Goal: Task Accomplishment & Management: Use online tool/utility

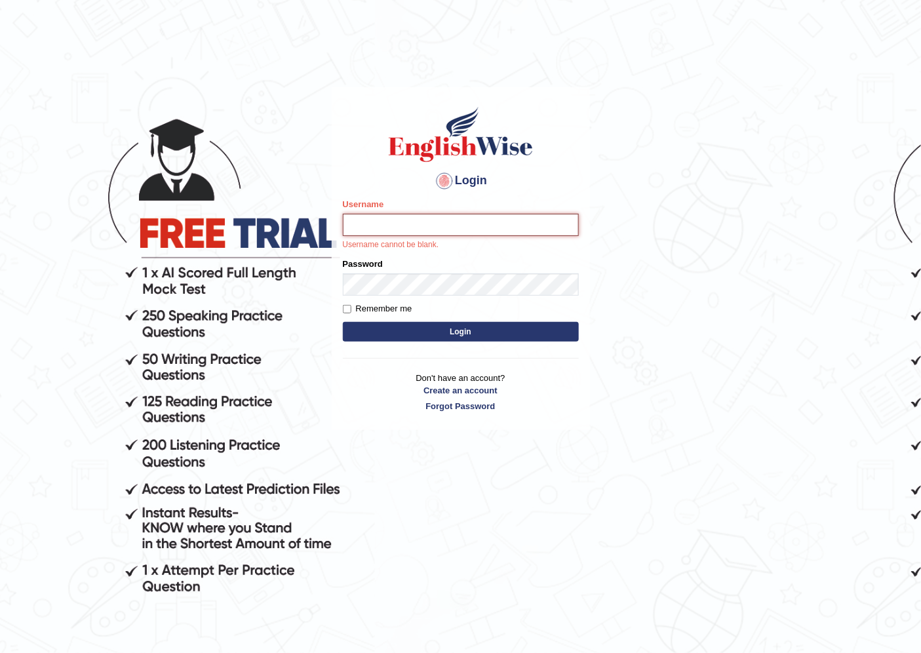
click at [364, 226] on input "Username" at bounding box center [461, 225] width 236 height 22
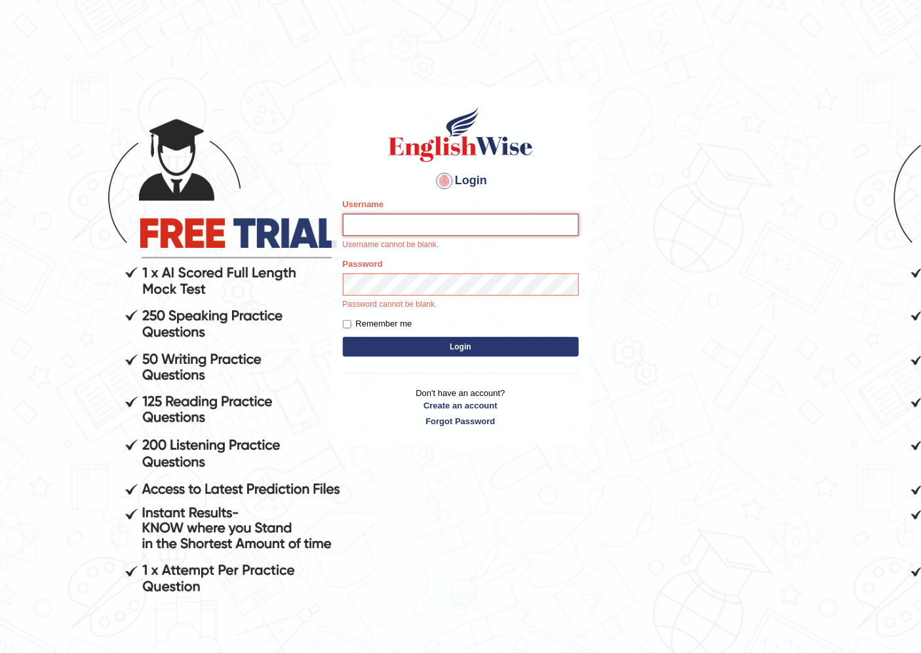
click at [381, 226] on input "Username" at bounding box center [461, 225] width 236 height 22
type input "razib_parramatta"
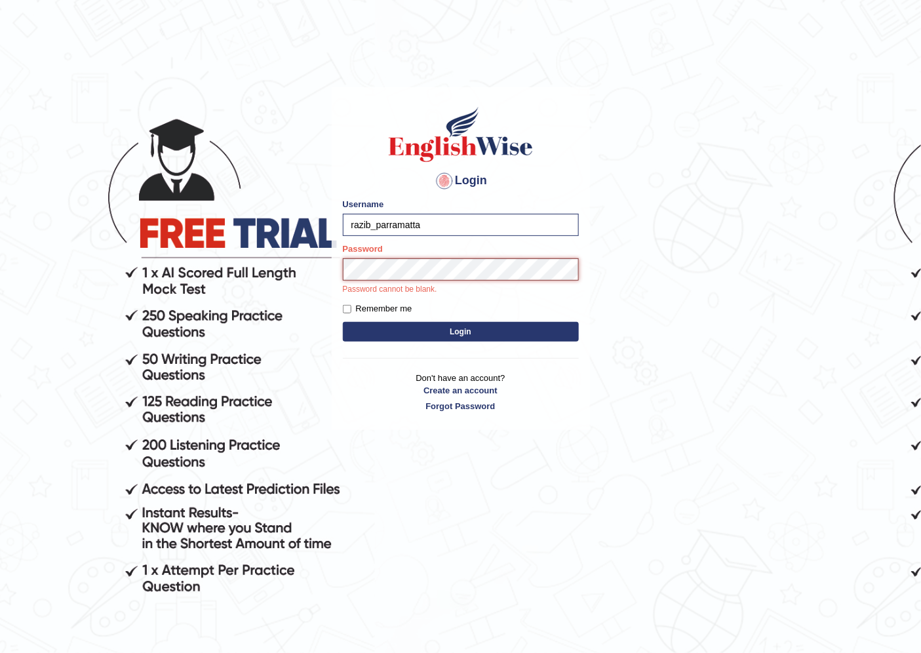
click at [343, 322] on button "Login" at bounding box center [461, 332] width 236 height 20
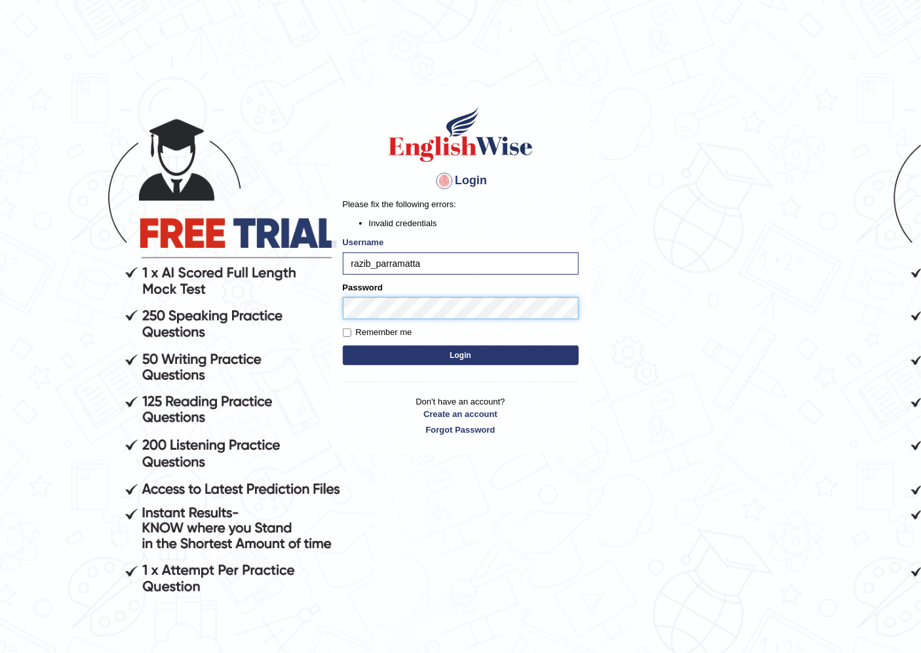
click at [324, 303] on body "Login Please fix the following errors: Invalid credentials Username razib_parra…" at bounding box center [460, 372] width 921 height 653
click at [343, 345] on button "Login" at bounding box center [461, 355] width 236 height 20
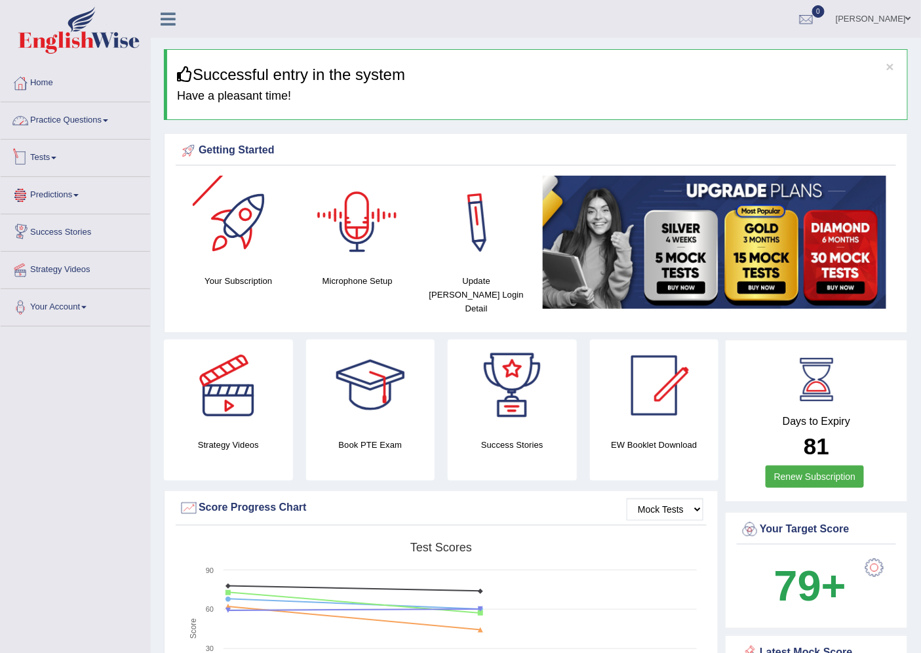
click at [68, 122] on link "Practice Questions" at bounding box center [75, 118] width 149 height 33
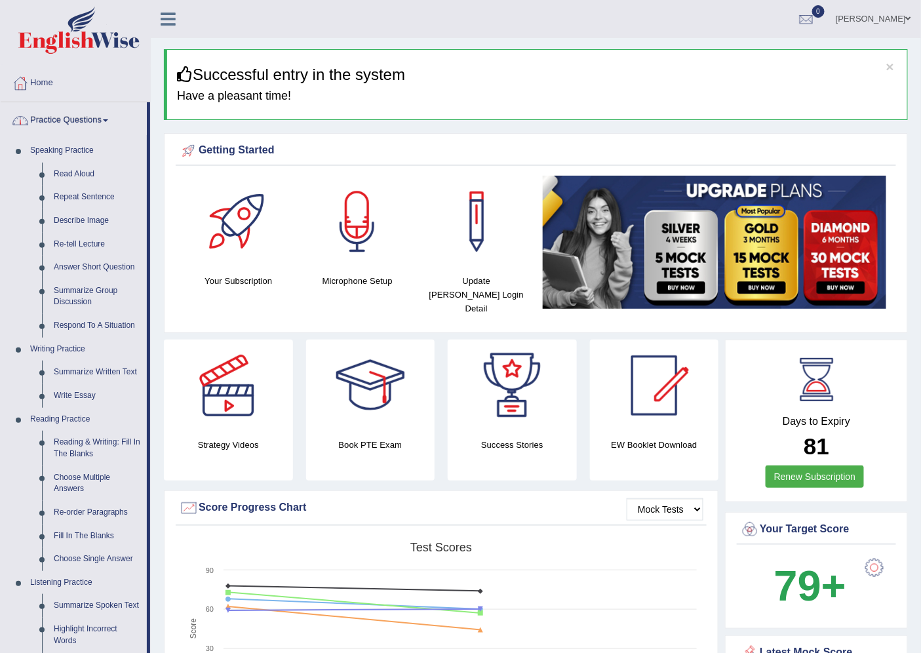
click at [79, 107] on link "Practice Questions" at bounding box center [74, 118] width 146 height 33
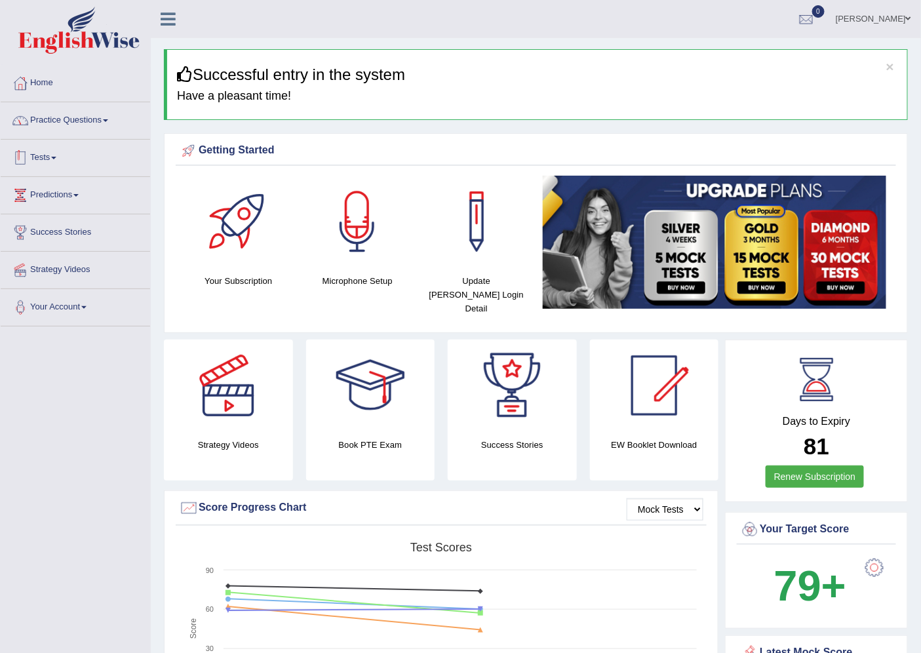
click at [51, 157] on link "Tests" at bounding box center [75, 156] width 149 height 33
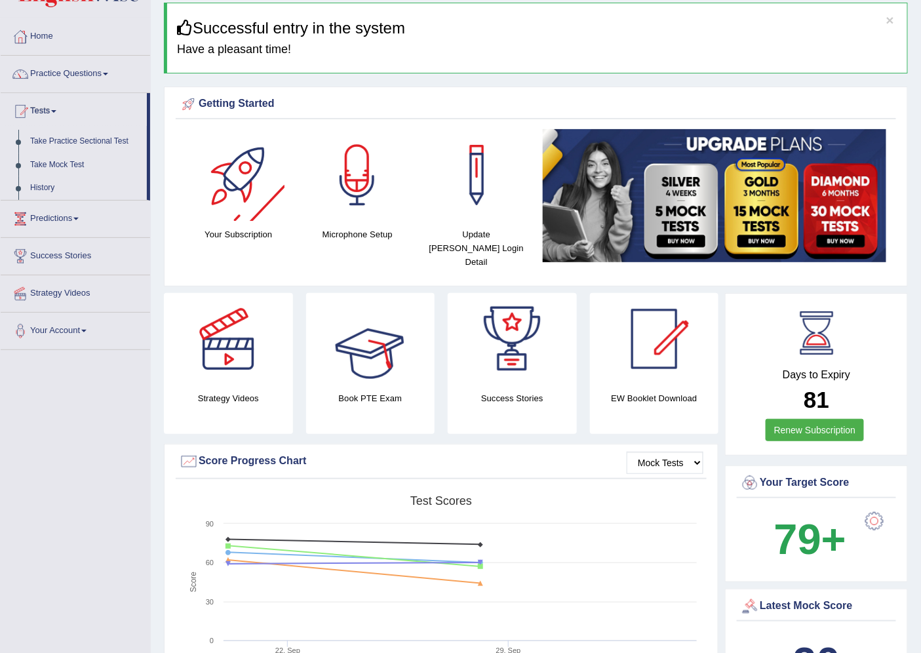
scroll to position [145, 0]
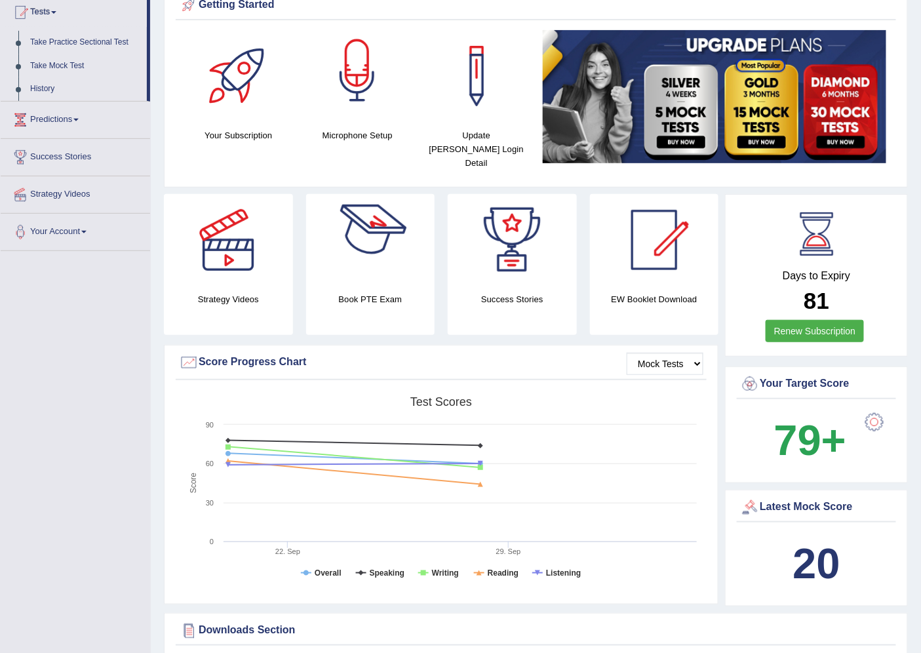
click at [374, 79] on div at bounding box center [357, 76] width 92 height 92
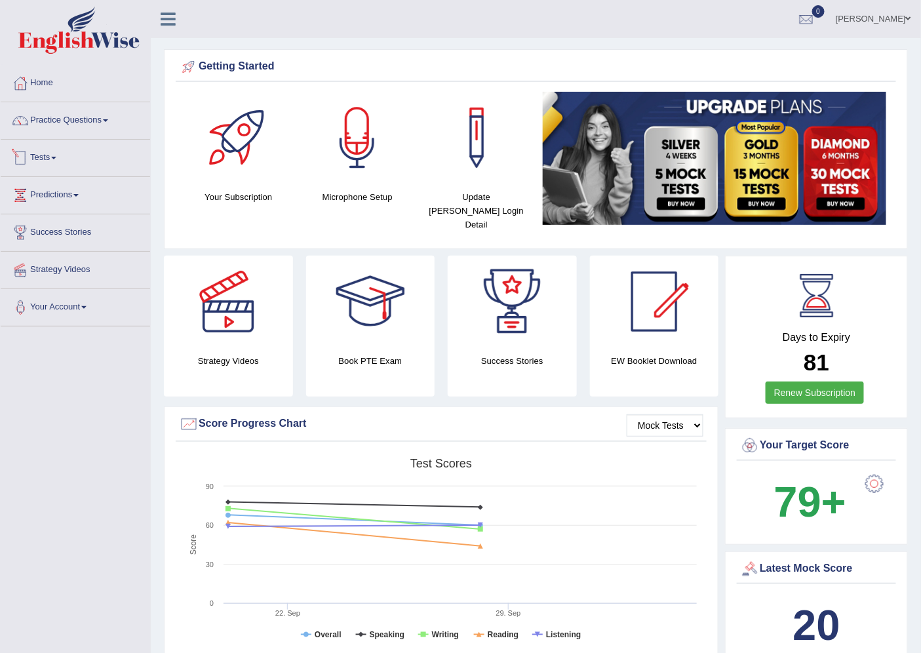
click at [48, 161] on link "Tests" at bounding box center [75, 156] width 149 height 33
click at [69, 207] on link "Take Mock Test" at bounding box center [85, 212] width 123 height 24
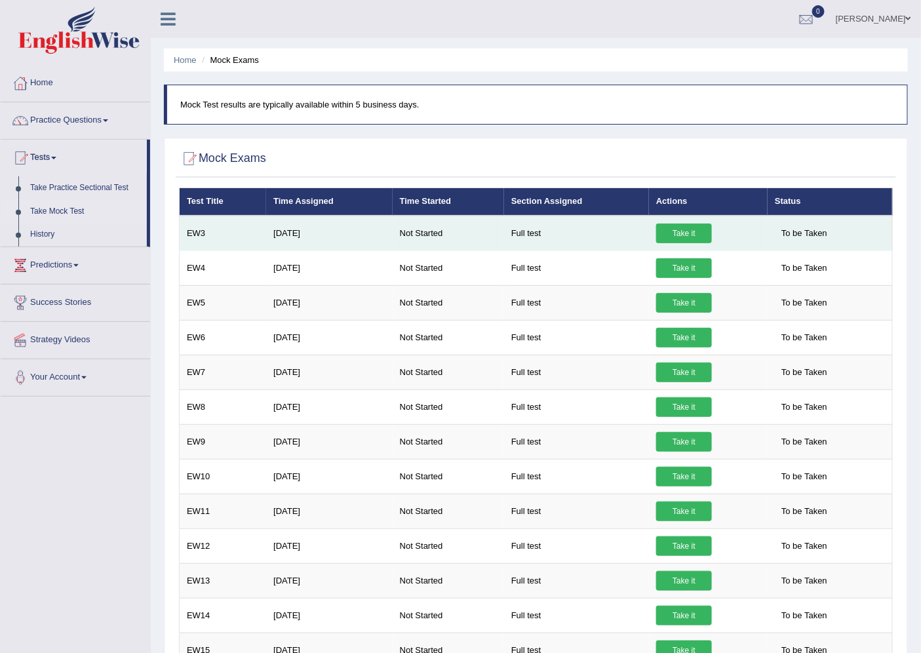
click at [675, 230] on link "Take it" at bounding box center [684, 233] width 56 height 20
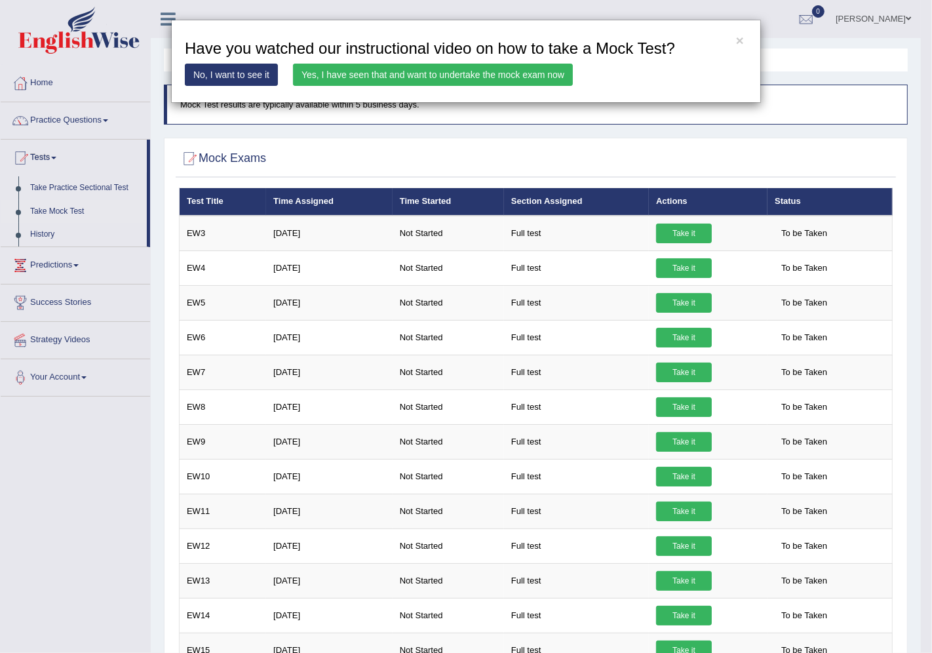
click at [393, 75] on link "Yes, I have seen that and want to undertake the mock exam now" at bounding box center [433, 75] width 280 height 22
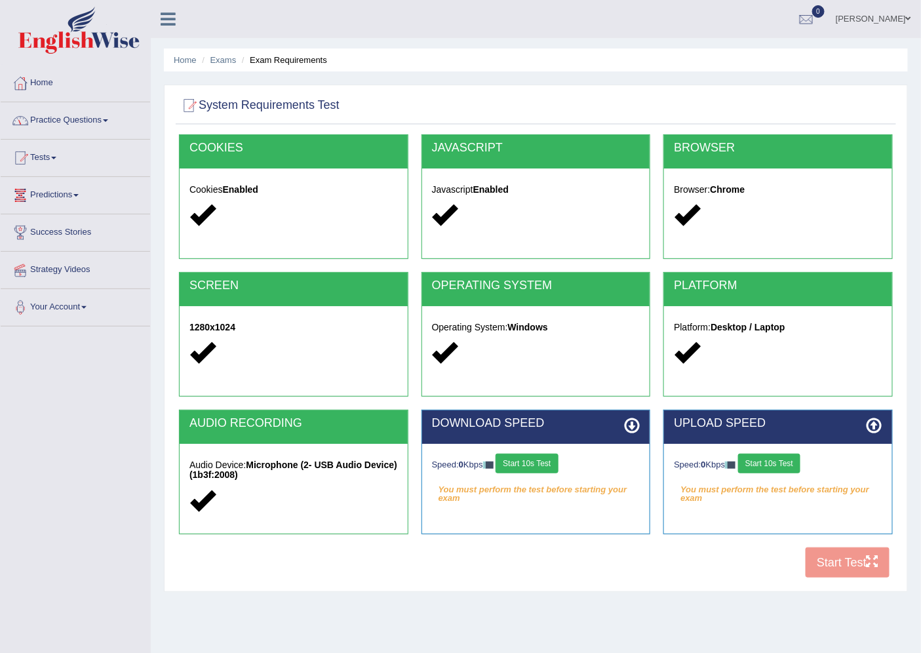
click at [534, 464] on button "Start 10s Test" at bounding box center [526, 464] width 62 height 20
click at [767, 464] on button "Start 10s Test" at bounding box center [769, 464] width 62 height 20
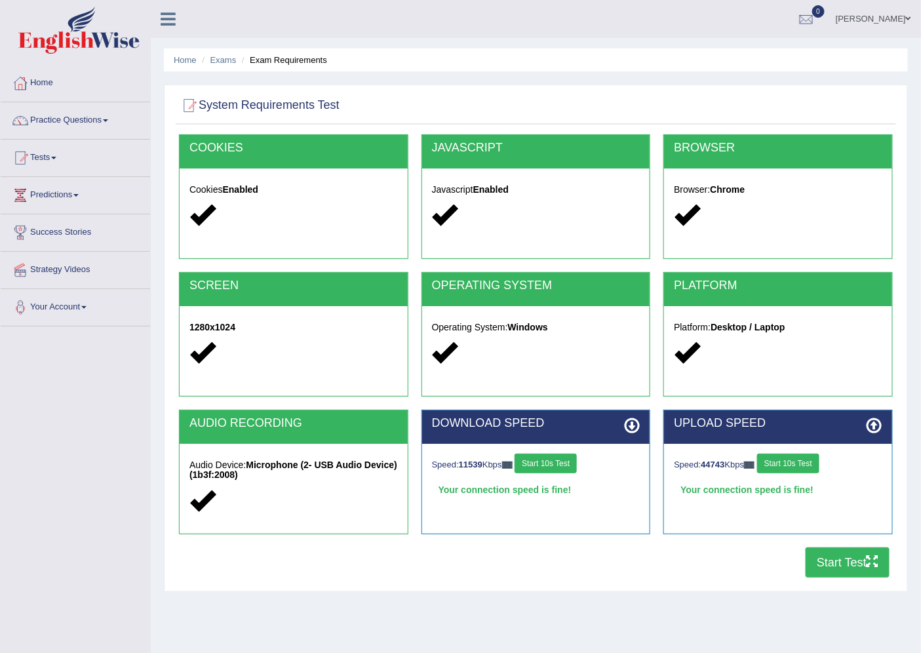
click at [562, 467] on button "Start 10s Test" at bounding box center [545, 464] width 62 height 20
click at [836, 562] on button "Start Test" at bounding box center [847, 562] width 84 height 30
